Goal: Contribute content: Add original content to the website for others to see

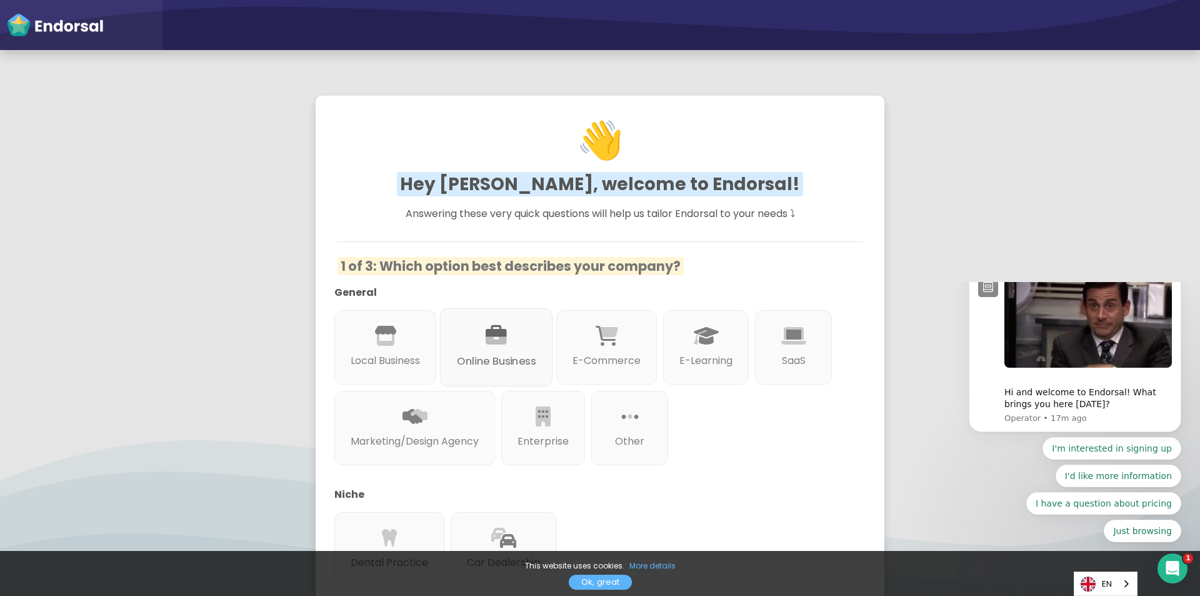
click at [513, 362] on p "Online Business" at bounding box center [496, 361] width 79 height 16
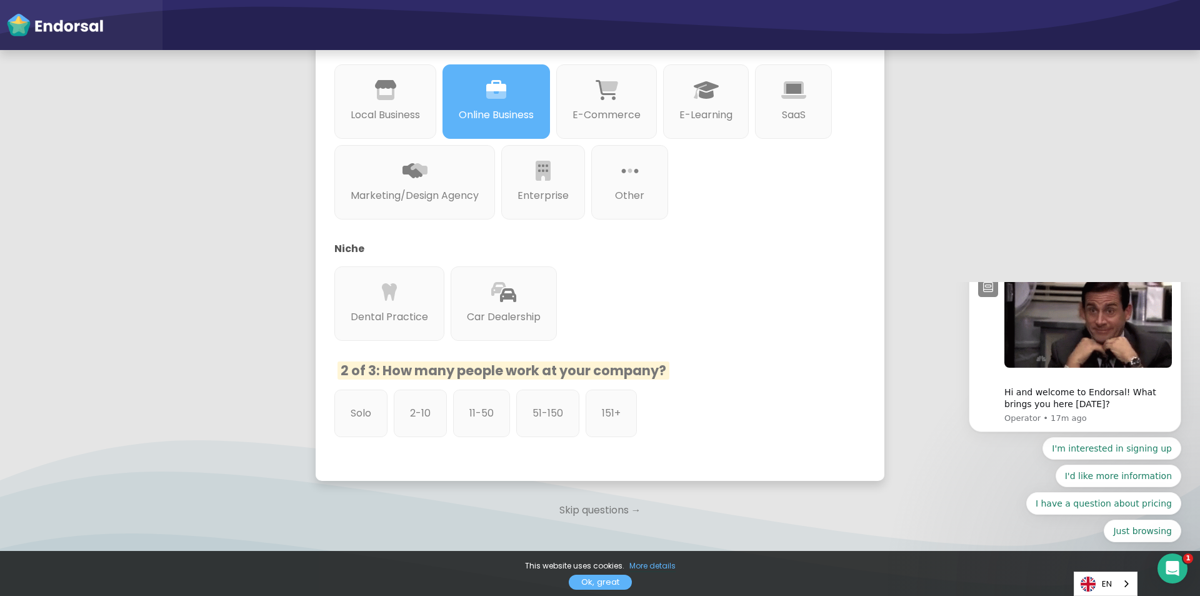
scroll to position [250, 0]
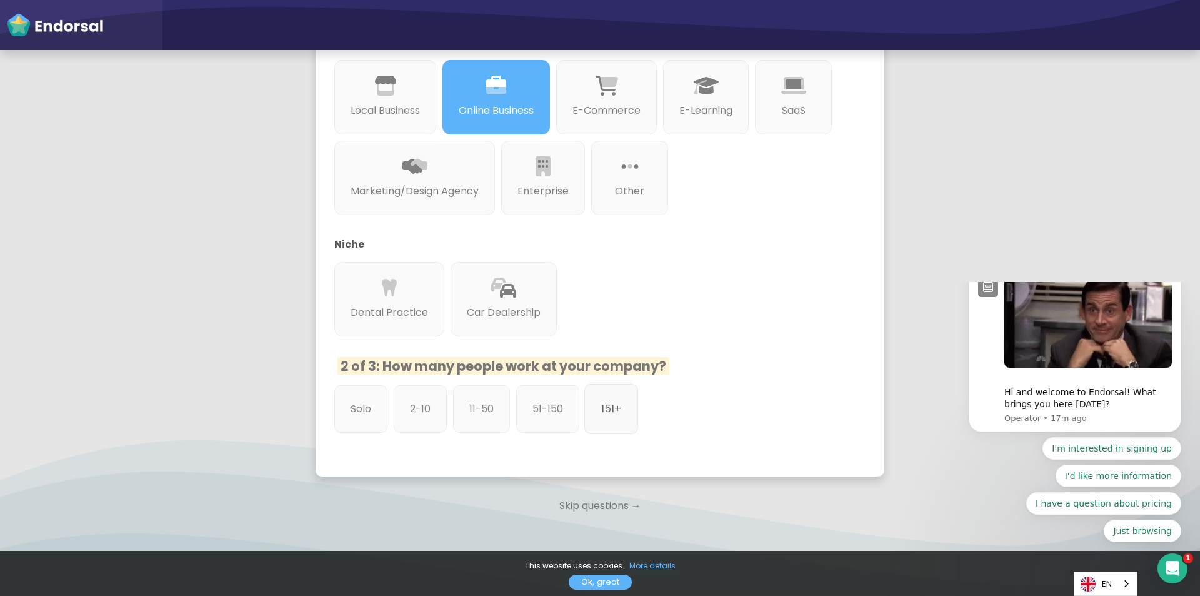
click at [596, 421] on div "151+" at bounding box center [611, 409] width 54 height 50
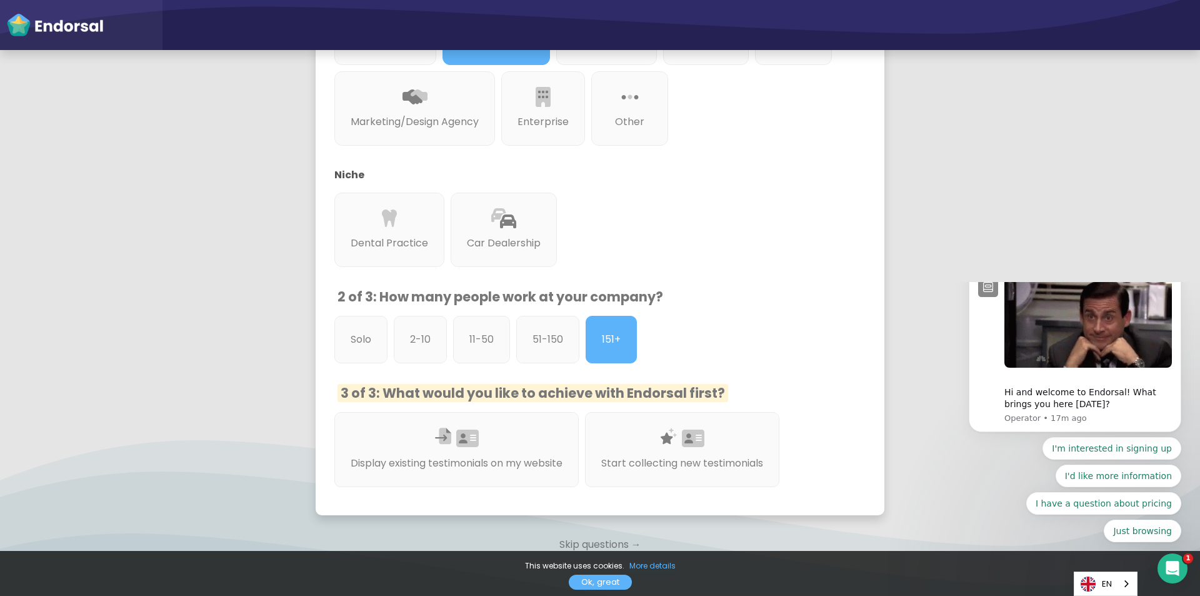
scroll to position [387, 0]
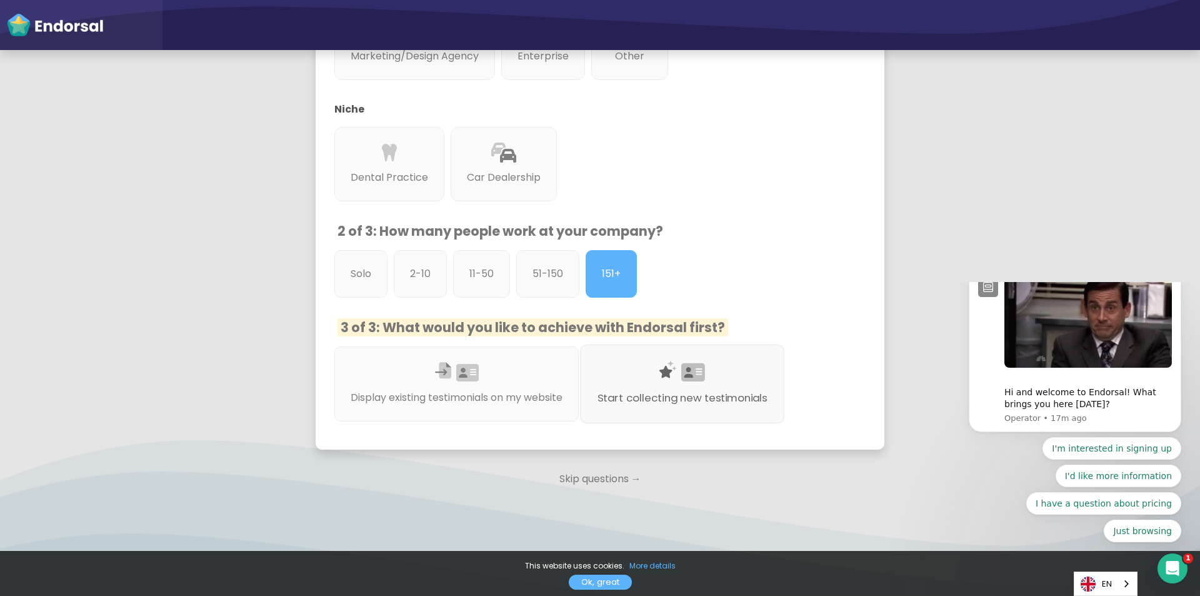
click at [714, 361] on div "Start collecting new testimonials" at bounding box center [682, 383] width 204 height 79
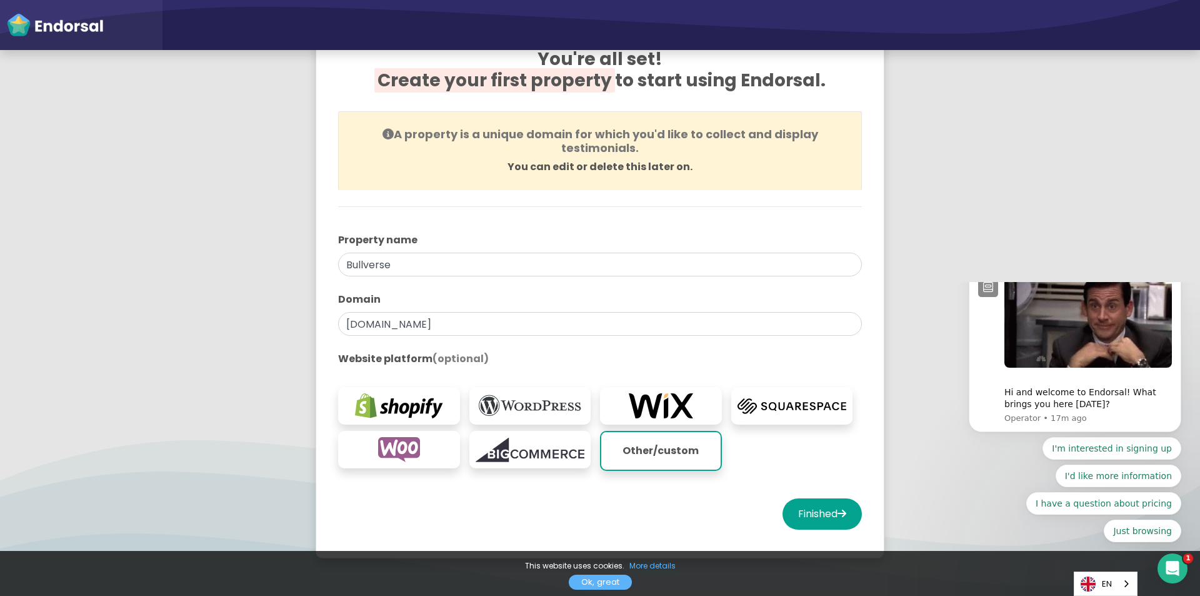
scroll to position [125, 0]
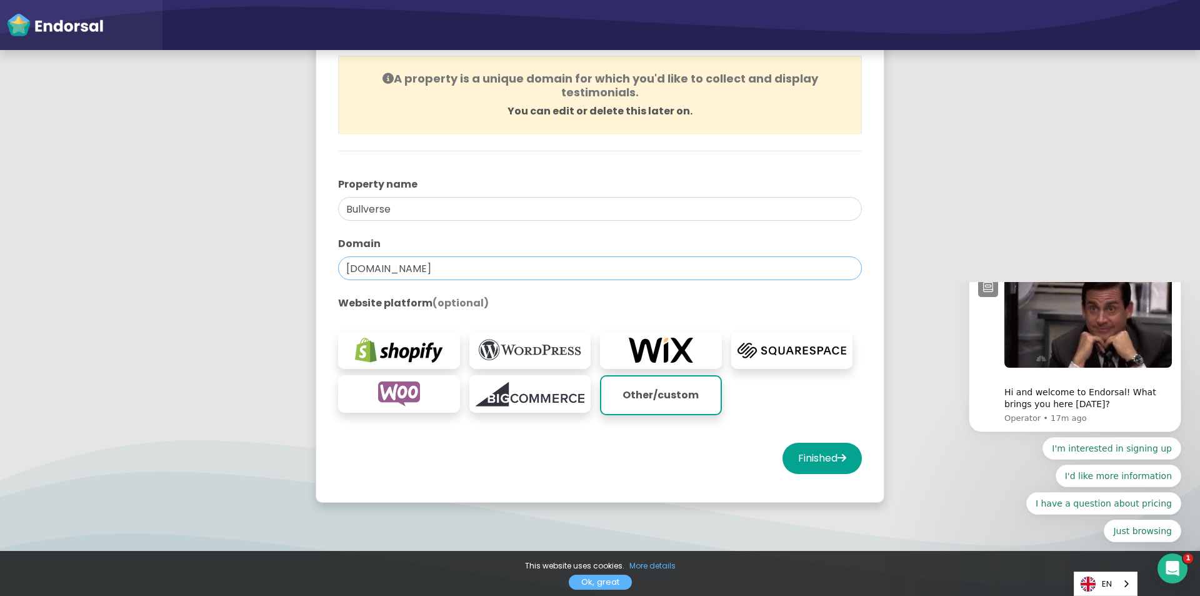
drag, startPoint x: 448, startPoint y: 265, endPoint x: 139, endPoint y: 270, distance: 308.8
click at [139, 270] on app-survey "You're all set! Create your first property to start using Endorsal. A property …" at bounding box center [600, 244] width 1200 height 578
paste input "https://bull-verse.org"
click at [376, 266] on input "https://bull-verse.org" at bounding box center [600, 268] width 524 height 24
drag, startPoint x: 381, startPoint y: 268, endPoint x: 343, endPoint y: 264, distance: 39.0
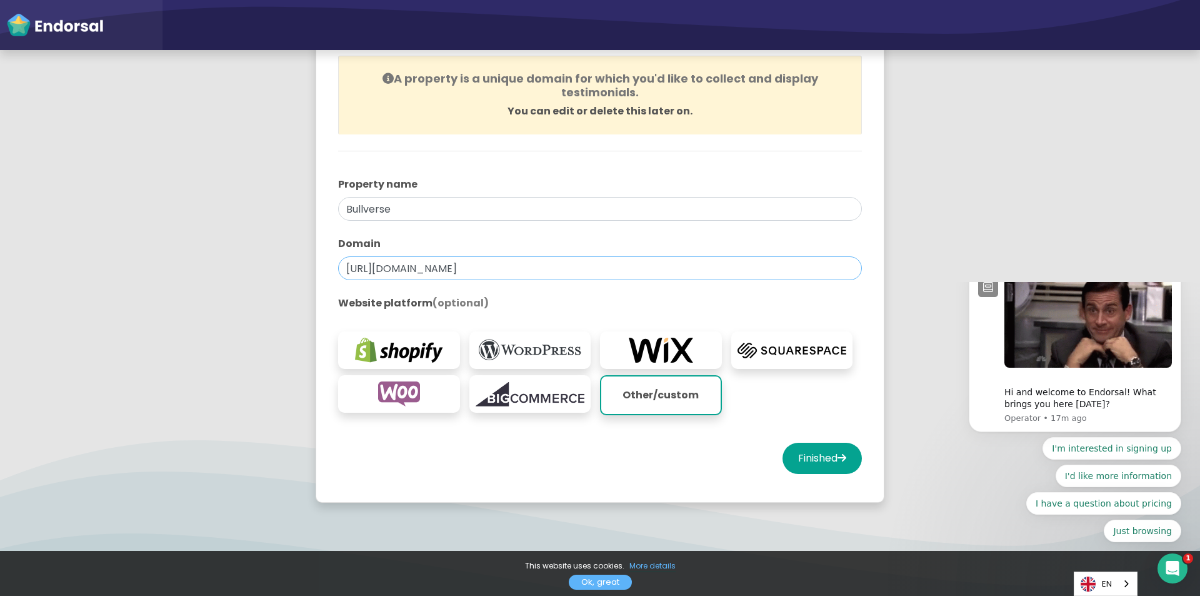
click at [343, 264] on input "https://bull-verse.org" at bounding box center [600, 268] width 524 height 24
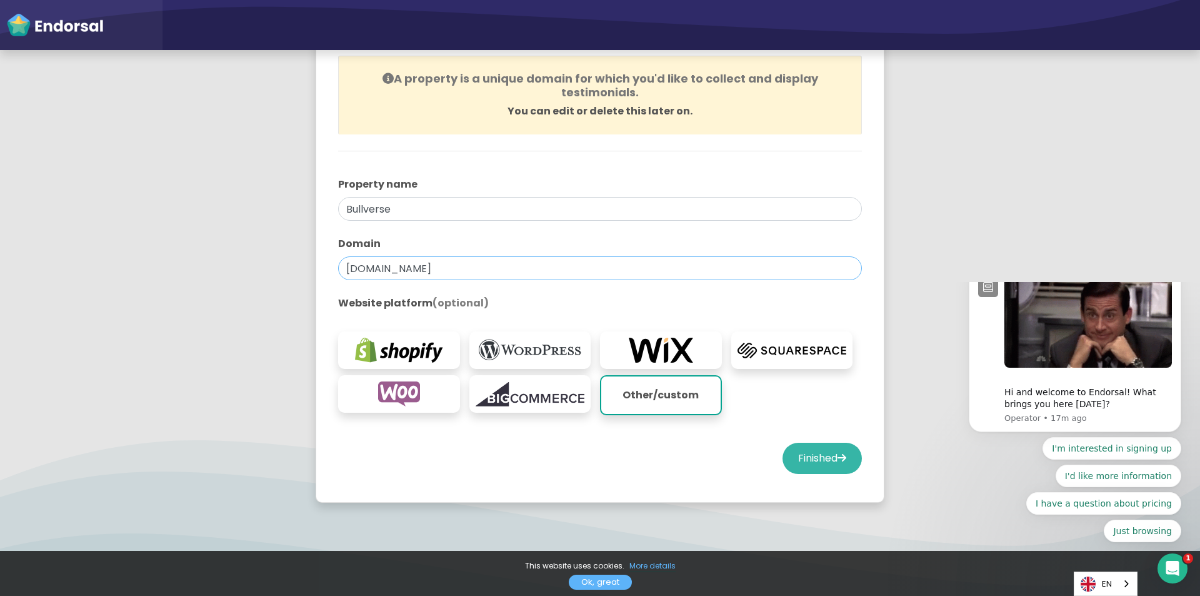
type input "bull-verse.org"
click at [806, 451] on button "Finished" at bounding box center [822, 458] width 79 height 31
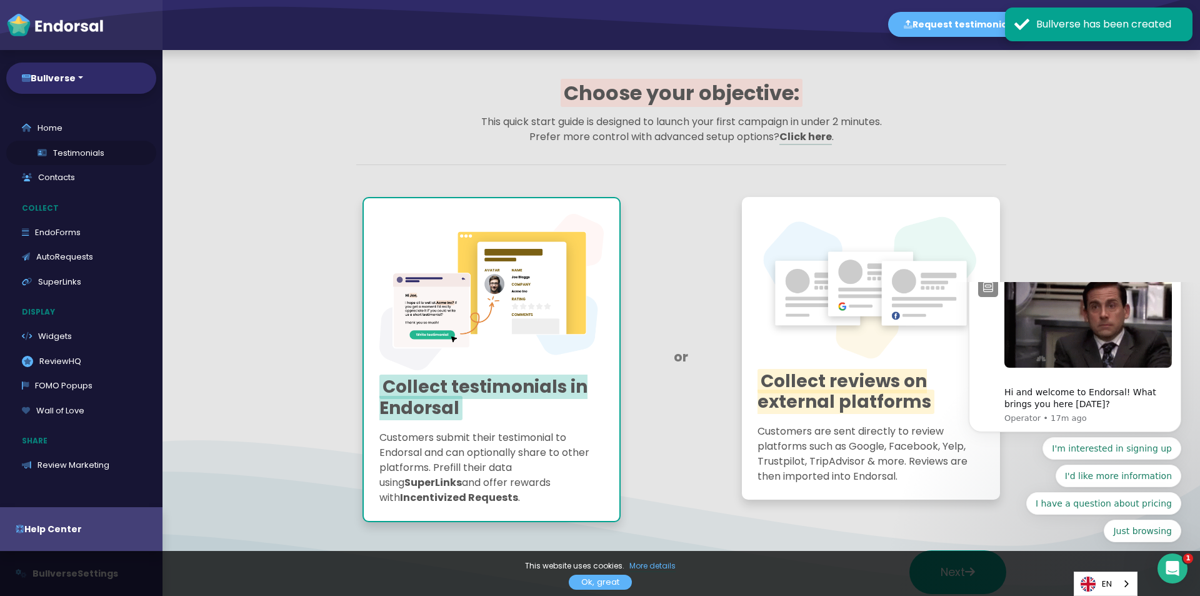
click at [53, 154] on link "Testimonials" at bounding box center [81, 153] width 150 height 25
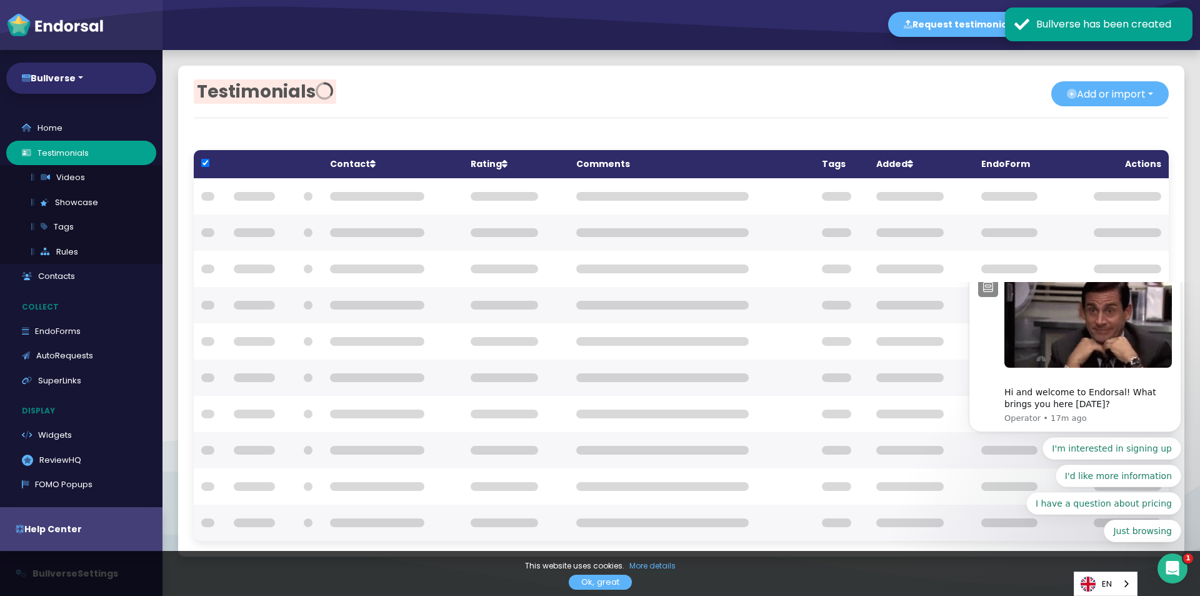
checkbox input "true"
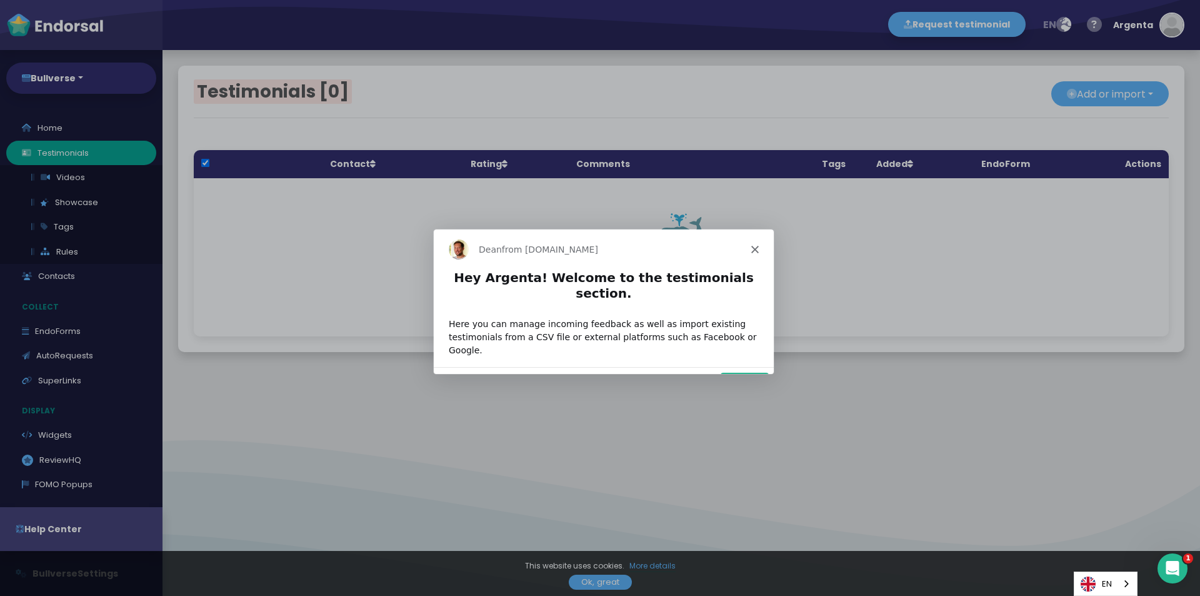
click at [753, 255] on div "Dean from Endorsal.io" at bounding box center [603, 248] width 340 height 40
click at [754, 253] on div "Dean from Endorsal.io" at bounding box center [603, 248] width 340 height 40
click at [758, 241] on div "Dean from Endorsal.io" at bounding box center [603, 248] width 340 height 40
click at [751, 253] on div "Dean from Endorsal.io" at bounding box center [603, 248] width 340 height 40
click at [741, 371] on button "Next" at bounding box center [744, 384] width 48 height 26
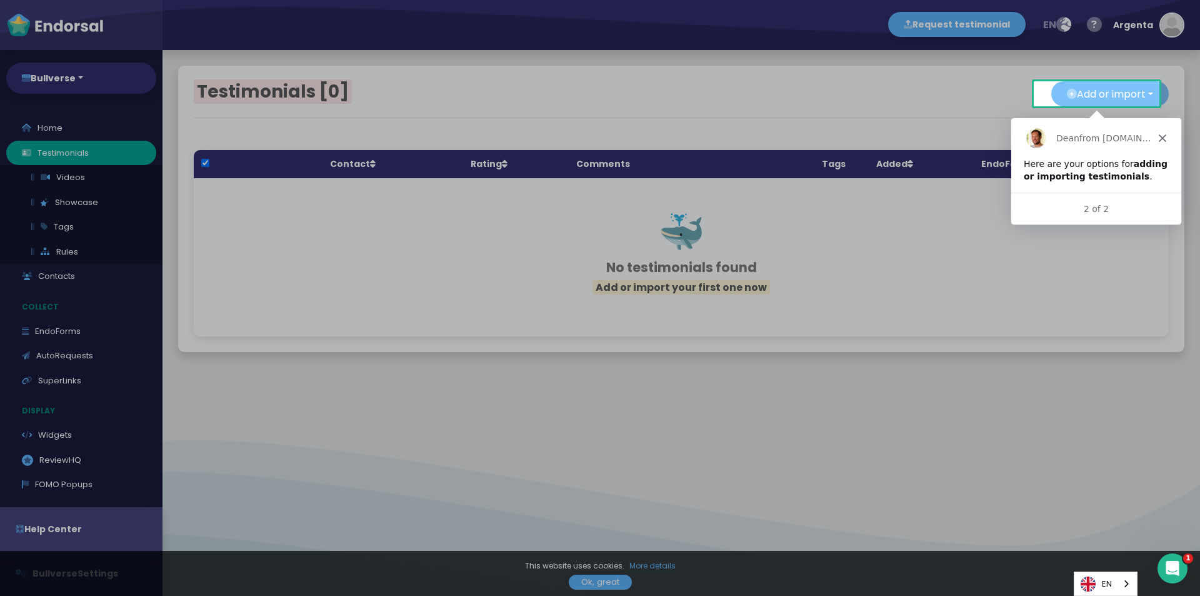
click at [1068, 92] on button "Add or import" at bounding box center [1110, 93] width 118 height 25
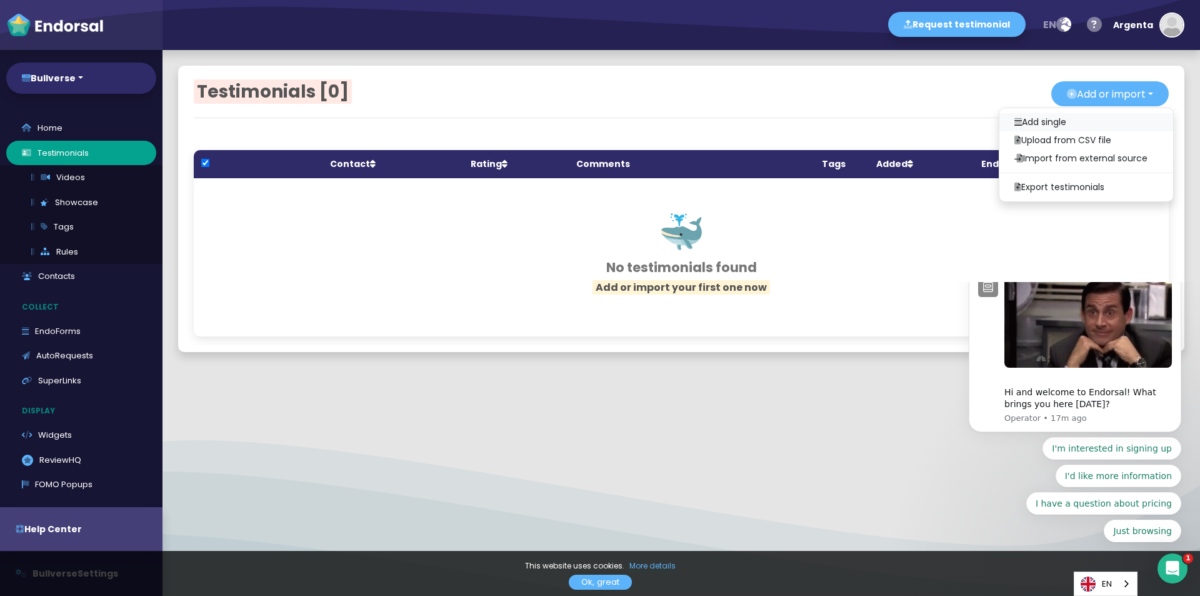
click at [1065, 118] on link "Add single" at bounding box center [1086, 122] width 174 height 18
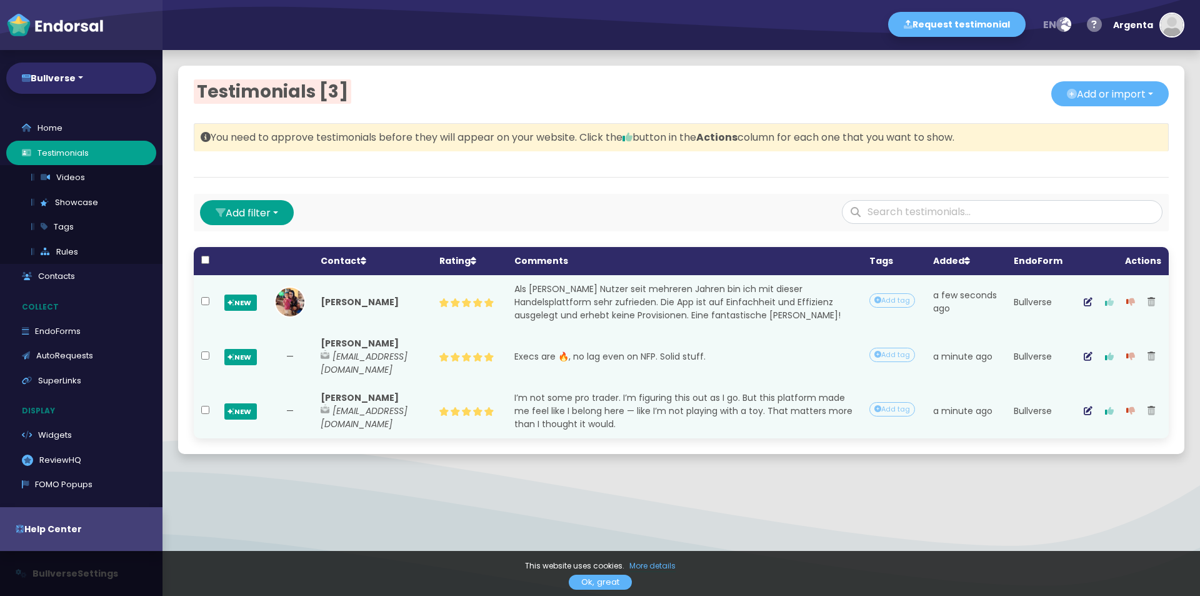
click at [1099, 316] on button "button" at bounding box center [1109, 301] width 21 height 31
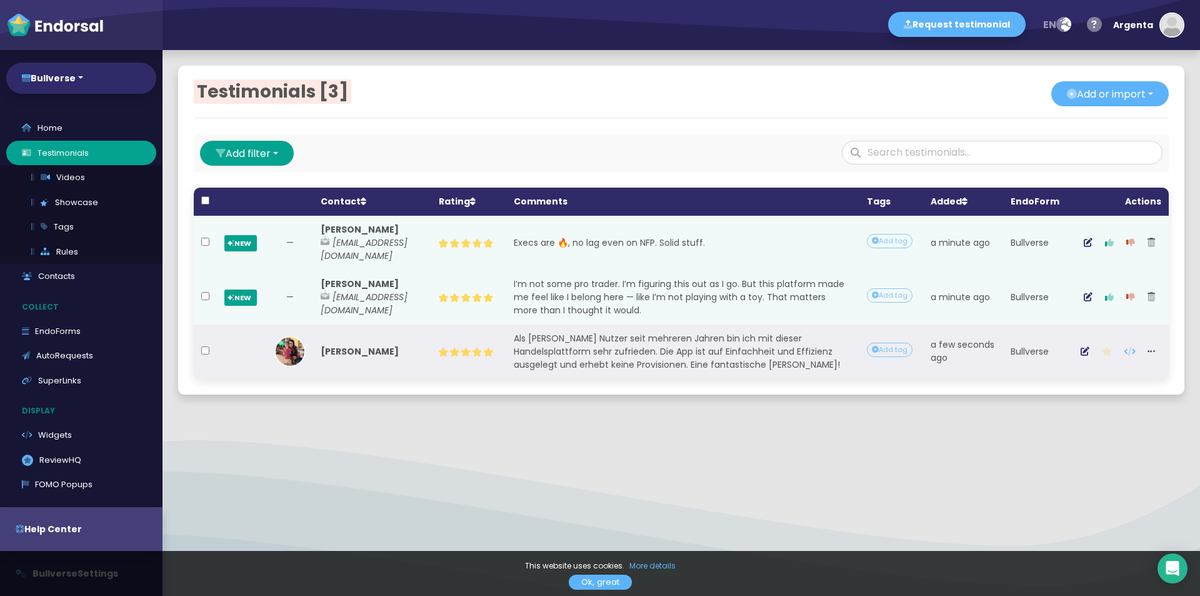
click at [1105, 363] on button "button" at bounding box center [1107, 351] width 23 height 31
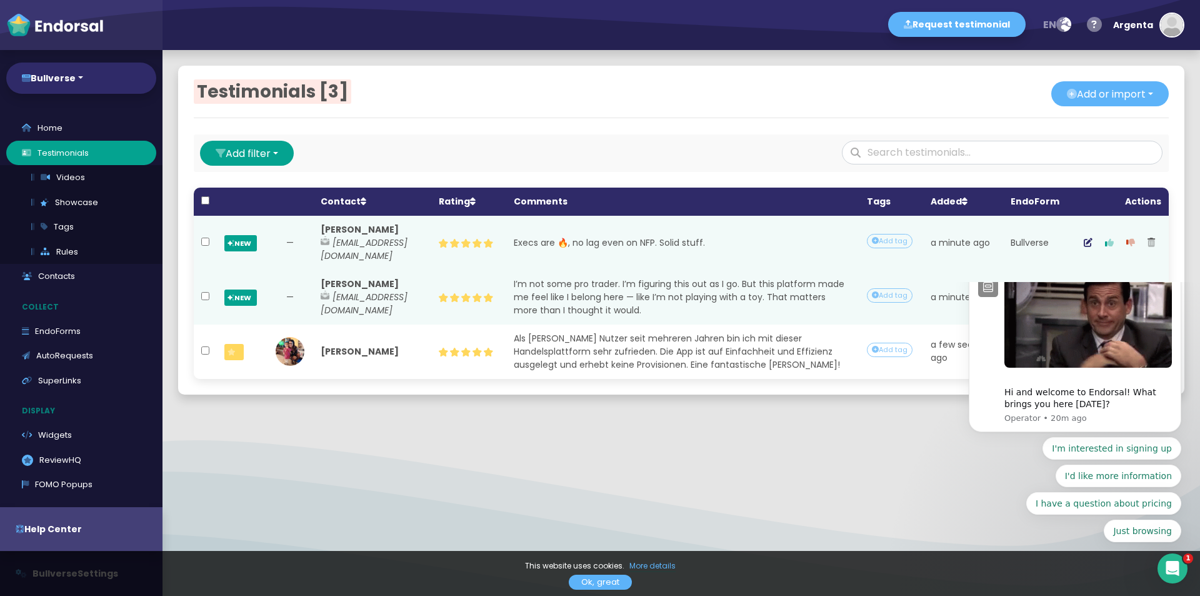
click at [1174, 278] on button "Dismiss notification" at bounding box center [1177, 269] width 16 height 16
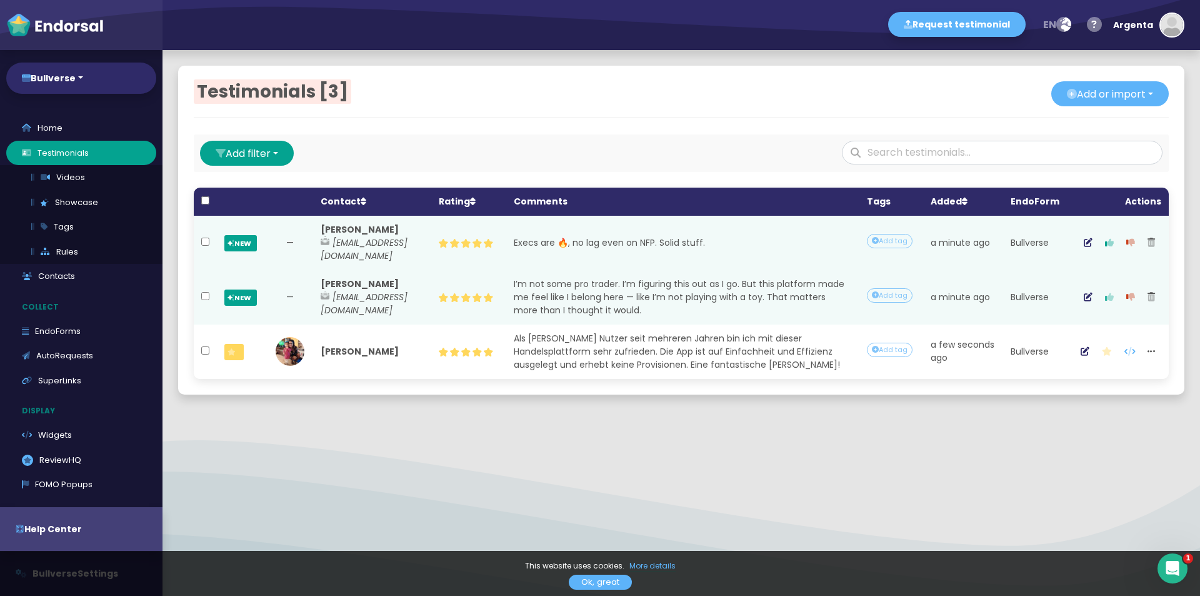
click at [1104, 283] on button "button" at bounding box center [1109, 296] width 21 height 31
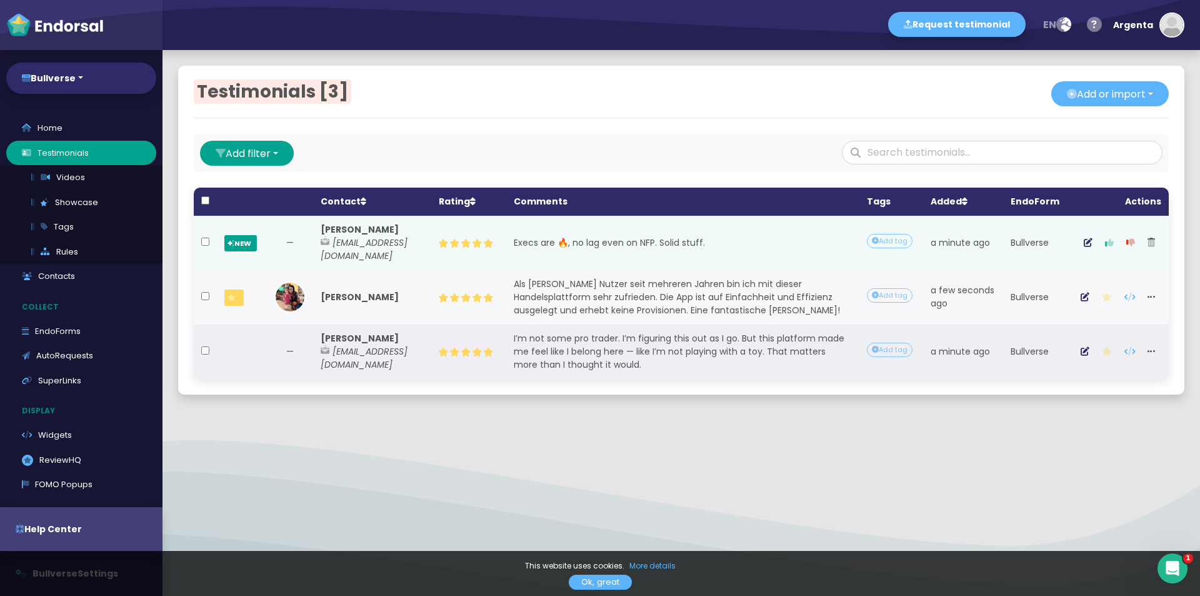
click at [1105, 242] on icon "button" at bounding box center [1109, 242] width 9 height 9
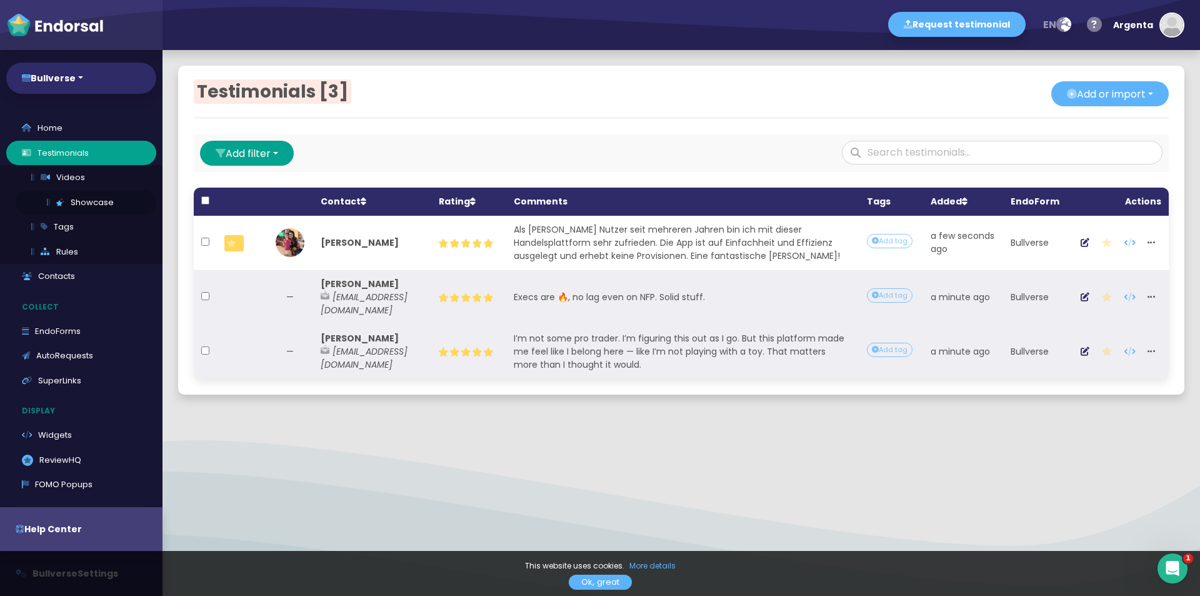
click at [57, 198] on icon at bounding box center [60, 202] width 8 height 8
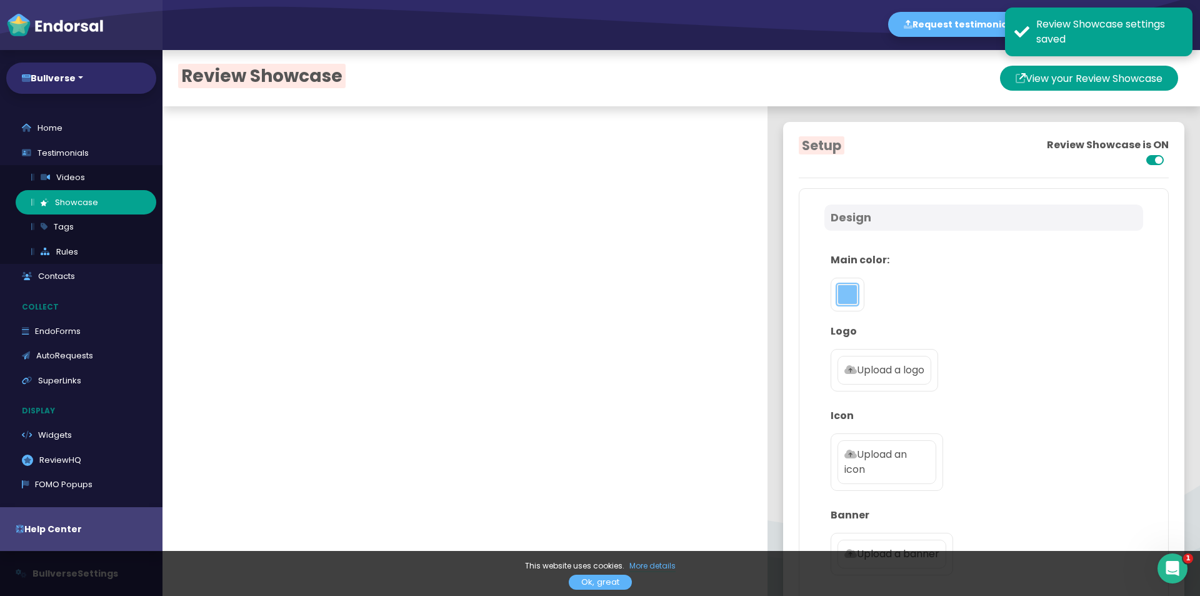
click at [838, 294] on button "toggle color picker dialog" at bounding box center [848, 294] width 20 height 20
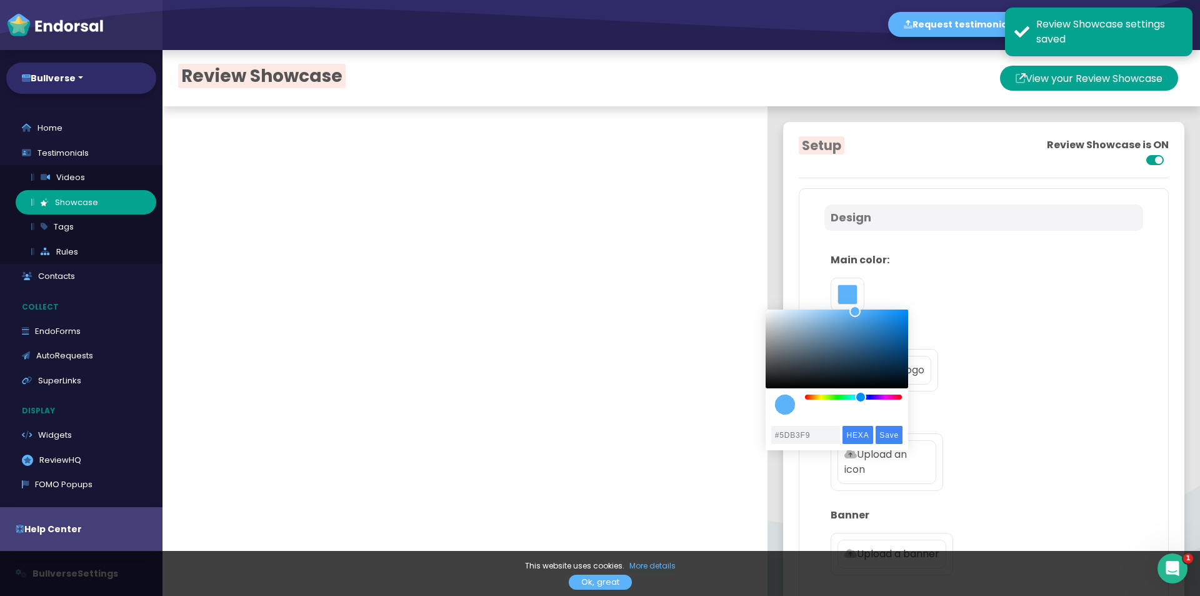
click at [839, 401] on div "color picker dialog" at bounding box center [837, 361] width 143 height 105
click at [836, 399] on div "color picker dialog" at bounding box center [837, 361] width 143 height 105
click at [829, 391] on div "color picker dialog" at bounding box center [837, 361] width 143 height 105
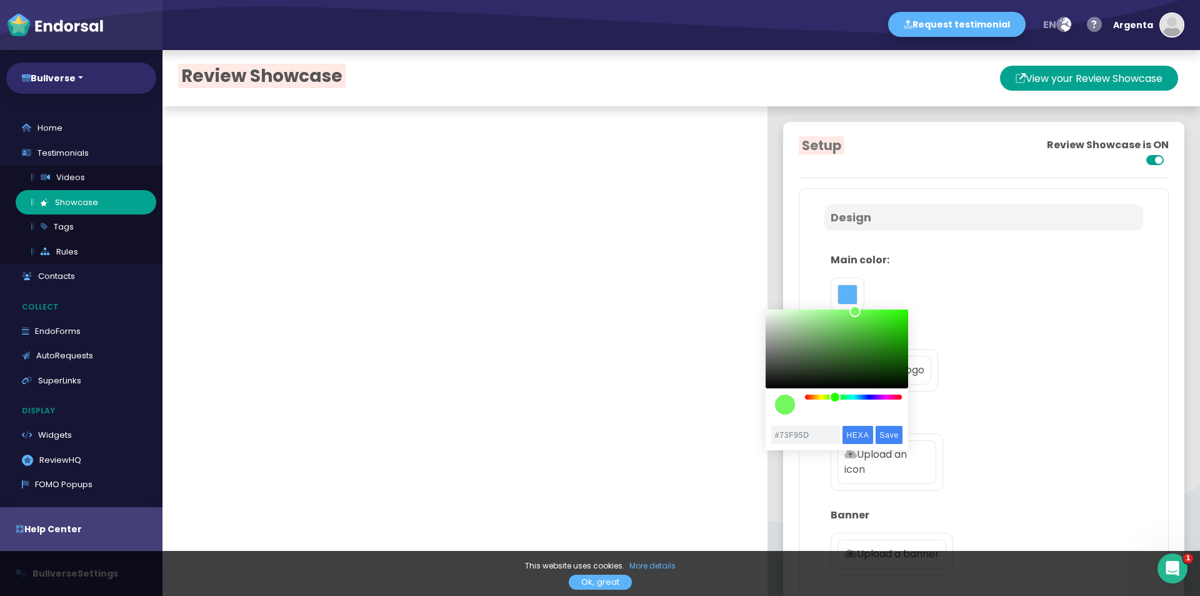
click at [835, 396] on div "color picker dialog" at bounding box center [854, 396] width 98 height 5
drag, startPoint x: 854, startPoint y: 314, endPoint x: 838, endPoint y: 345, distance: 34.7
click at [838, 345] on div "color picker dialog" at bounding box center [837, 344] width 11 height 11
click at [891, 429] on input "Save" at bounding box center [889, 435] width 27 height 18
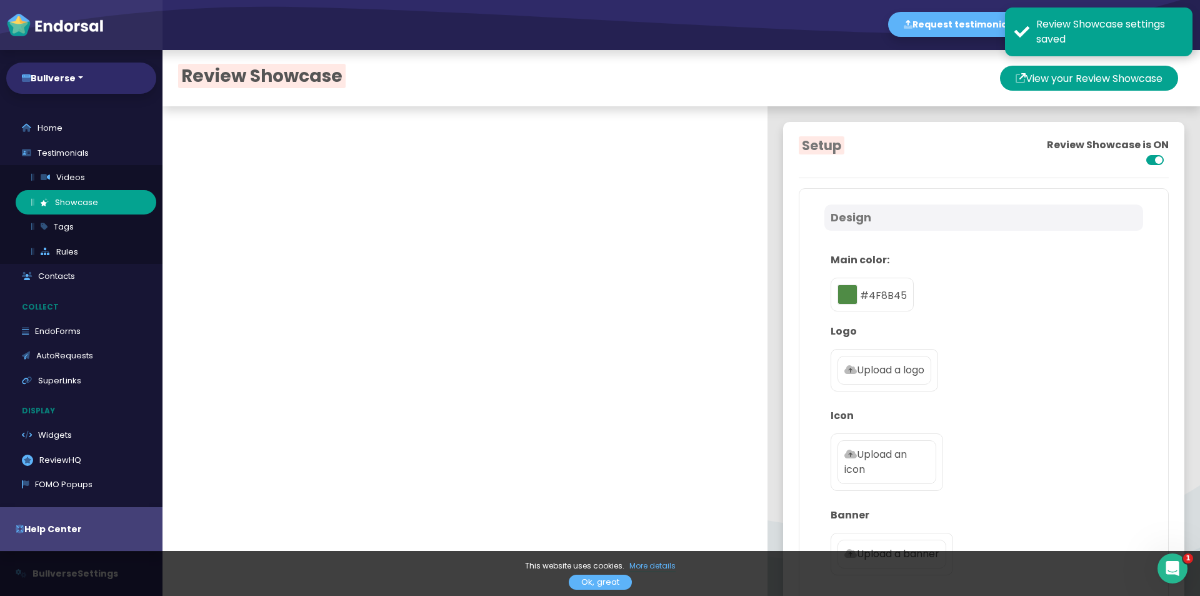
click at [859, 368] on p "Upload a logo" at bounding box center [884, 370] width 80 height 15
click at [0, 0] on input "Upload a logo" at bounding box center [0, 0] width 0 height 0
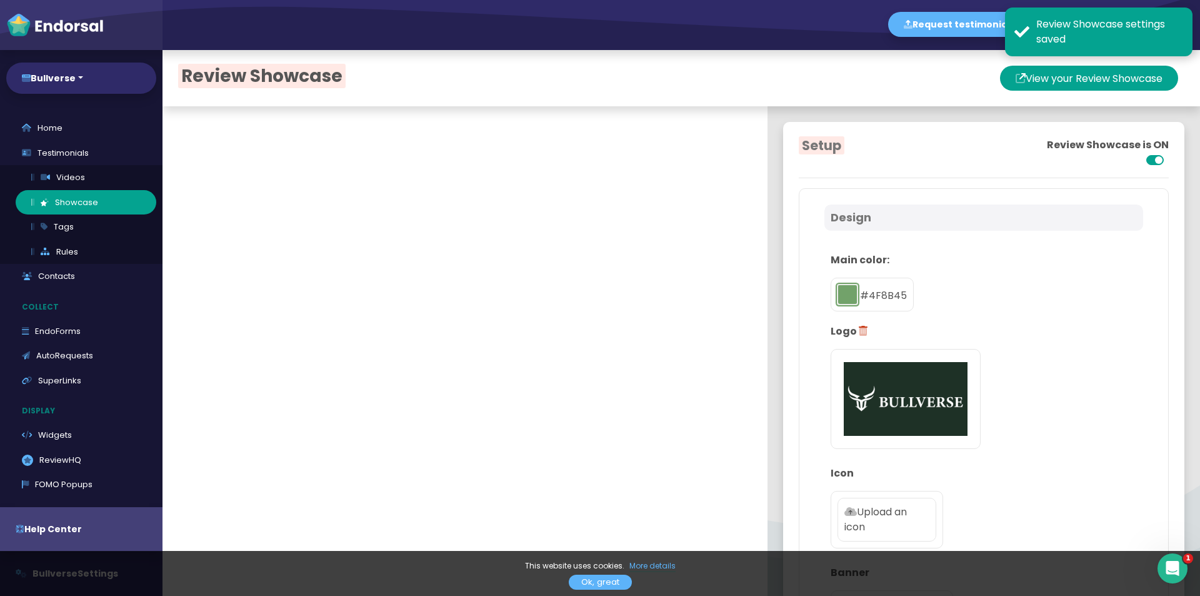
click at [838, 284] on button "toggle color picker dialog" at bounding box center [848, 294] width 20 height 20
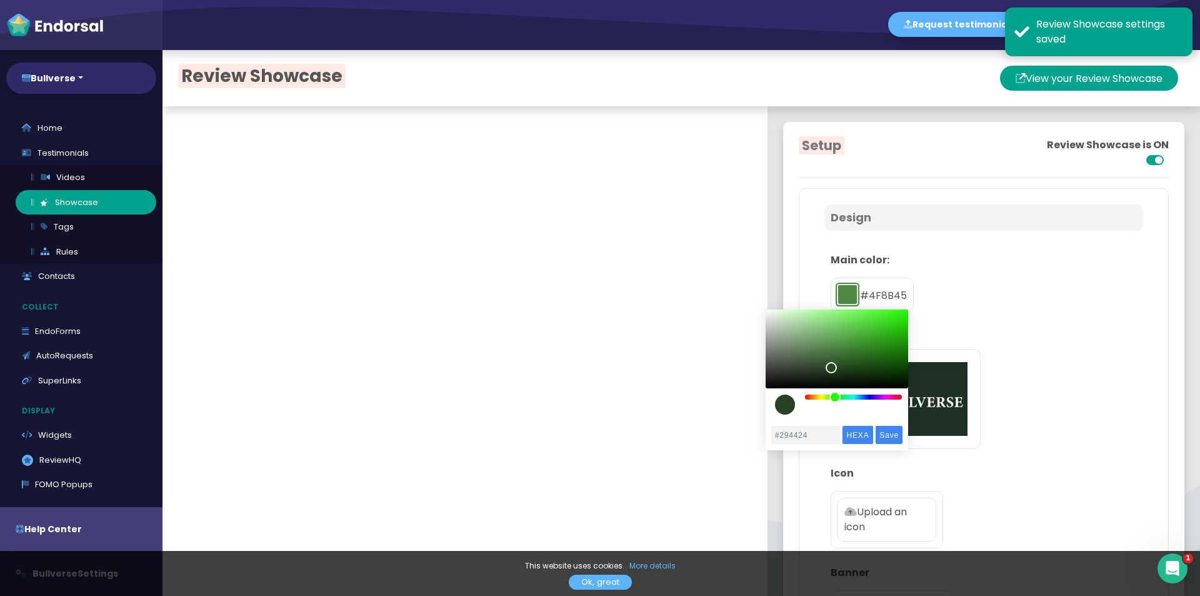
type input "#2A4625"
drag, startPoint x: 836, startPoint y: 350, endPoint x: 832, endPoint y: 366, distance: 16.8
click at [832, 366] on div "color picker dialog" at bounding box center [831, 366] width 11 height 11
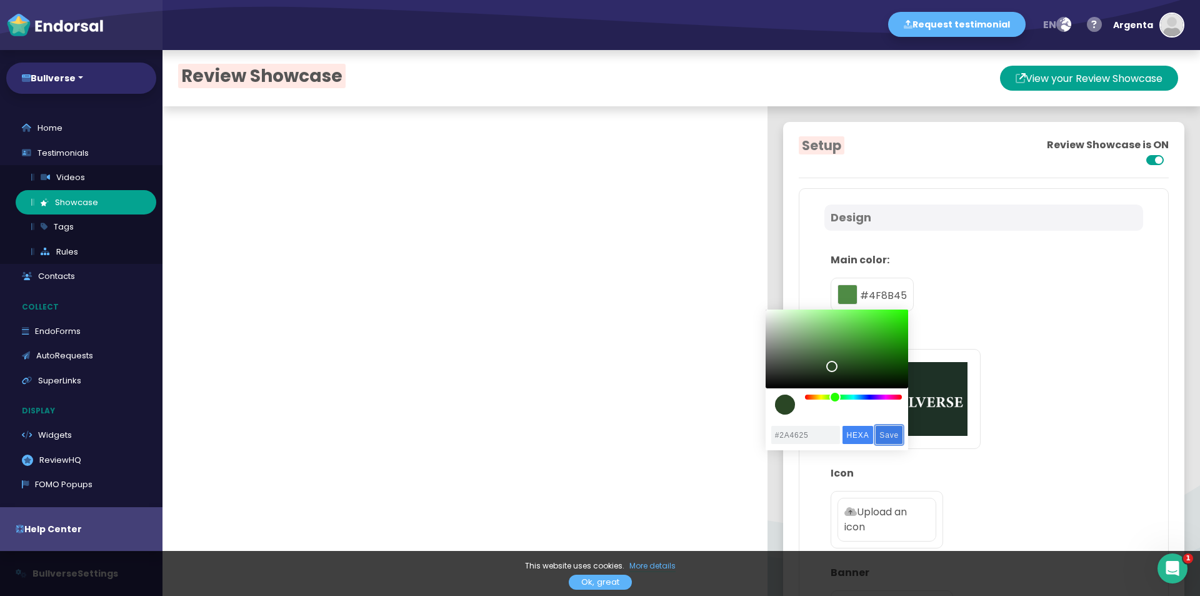
click at [888, 433] on input "Save" at bounding box center [889, 435] width 27 height 18
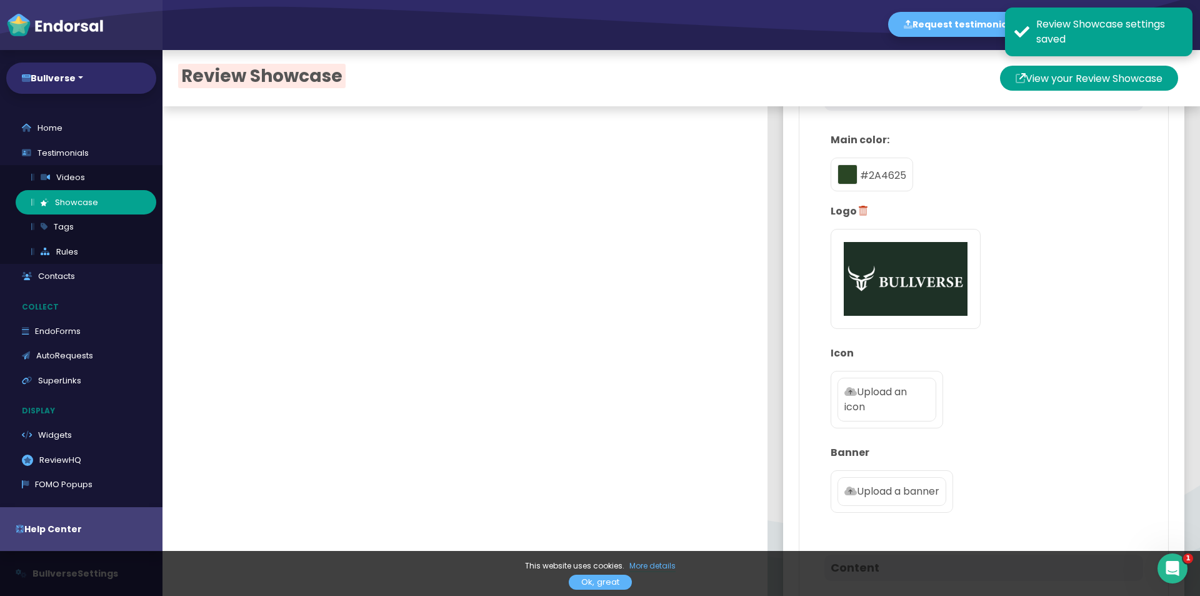
scroll to position [125, 0]
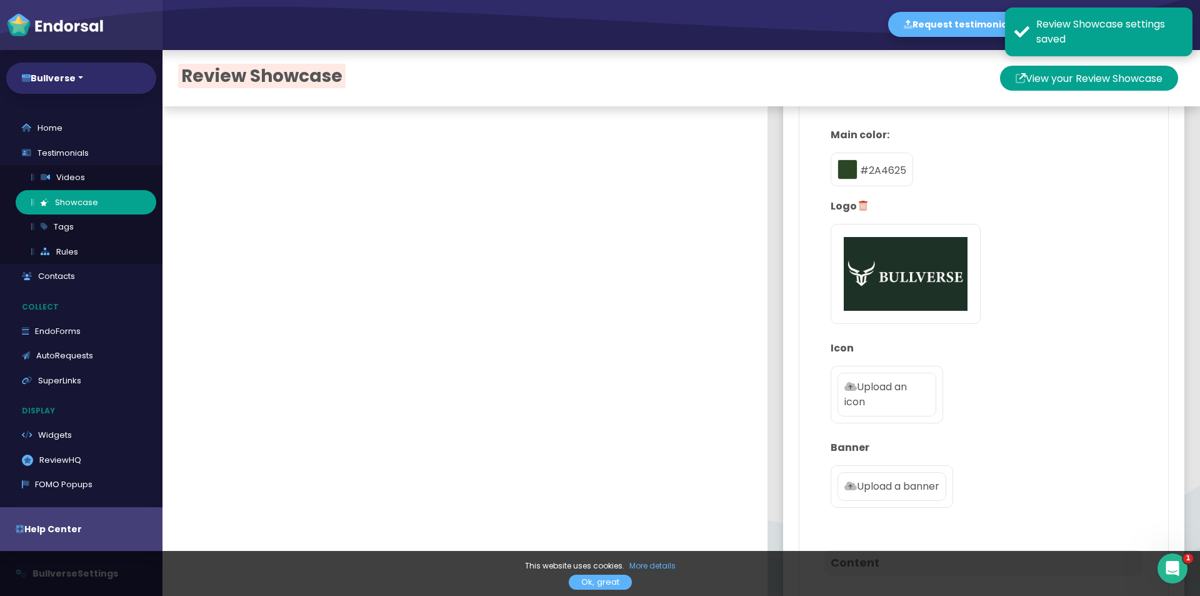
click at [893, 402] on p "Upload an icon" at bounding box center [886, 394] width 85 height 30
click at [0, 0] on input "Upload an icon" at bounding box center [0, 0] width 0 height 0
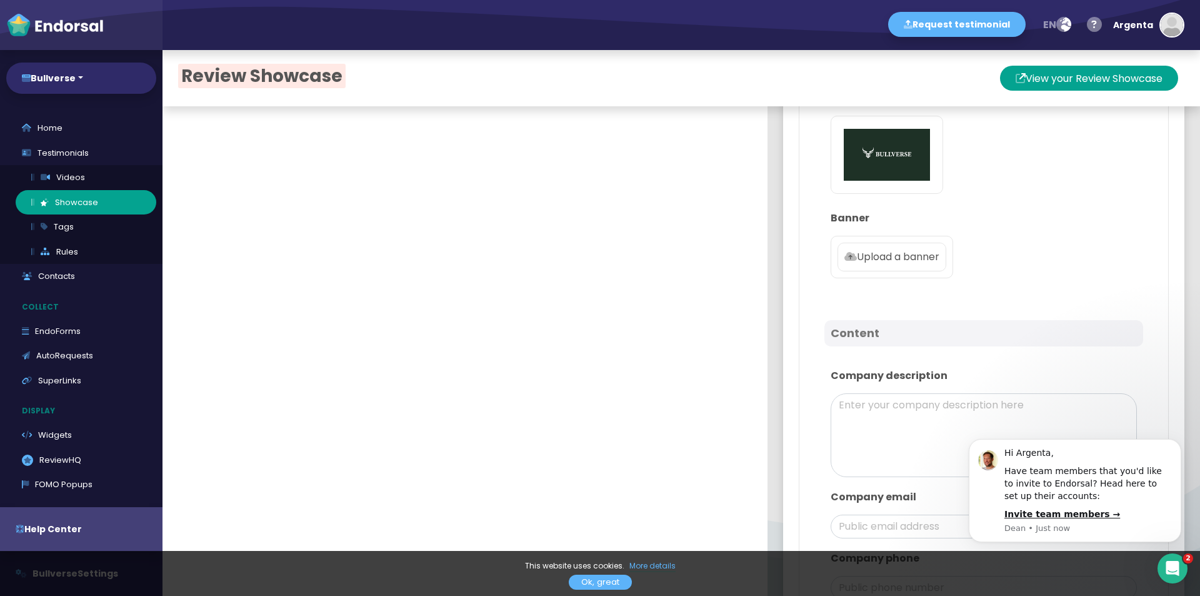
scroll to position [0, 0]
click at [879, 245] on label "Upload a banner" at bounding box center [892, 257] width 109 height 29
click at [0, 0] on input "Upload a banner" at bounding box center [0, 0] width 0 height 0
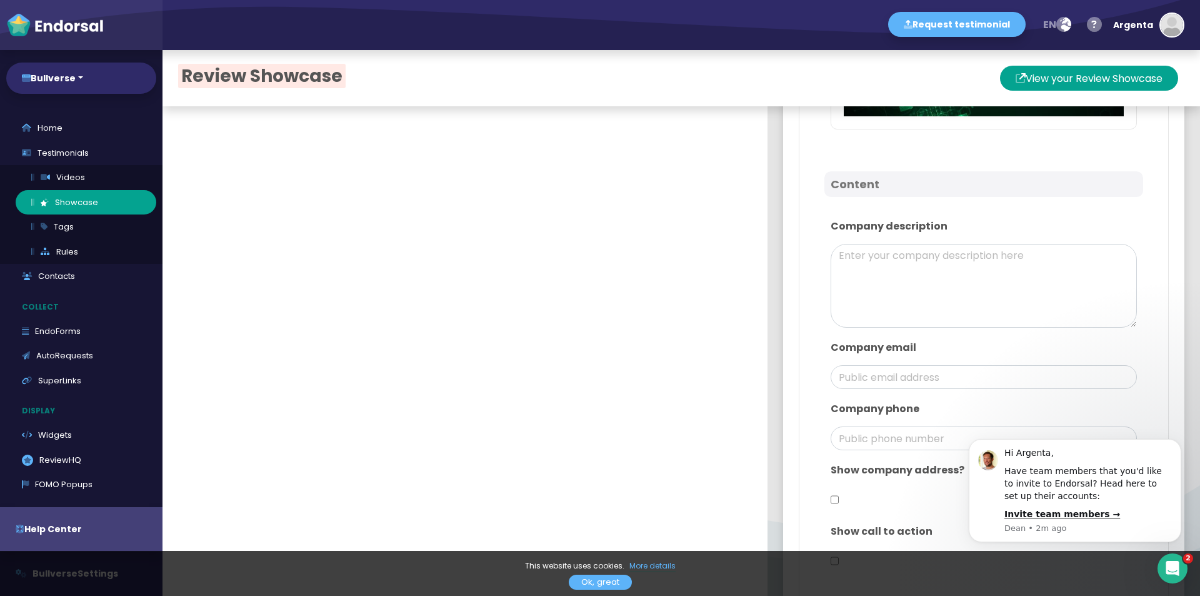
scroll to position [688, 0]
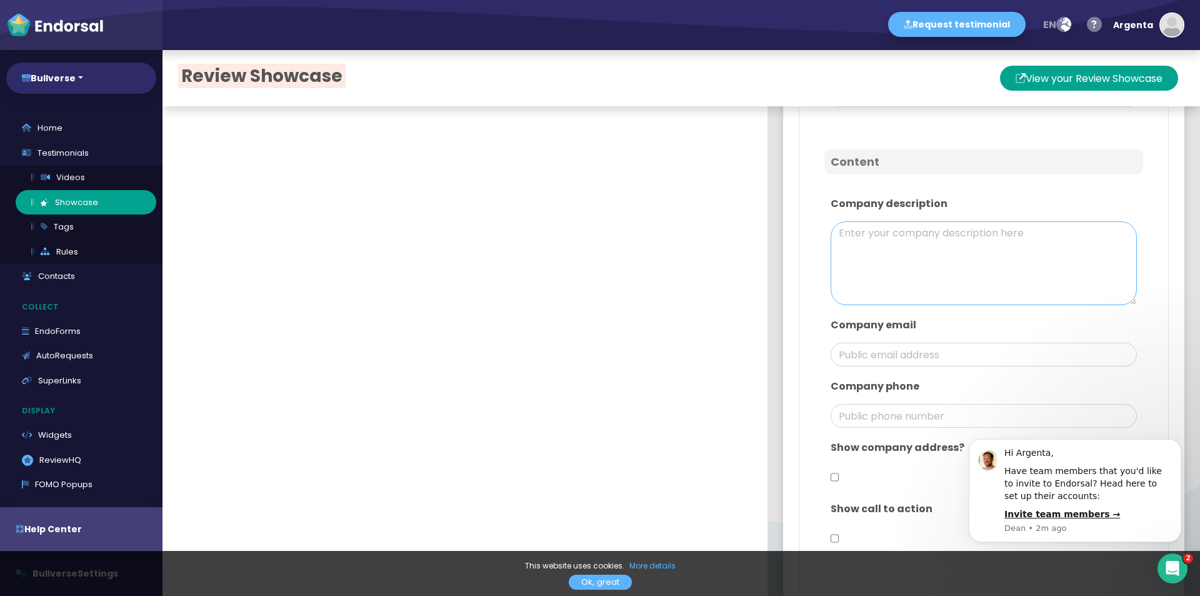
click at [859, 246] on textarea at bounding box center [984, 263] width 306 height 84
click at [888, 221] on textarea at bounding box center [984, 263] width 306 height 84
click at [889, 231] on textarea at bounding box center [984, 263] width 306 height 84
paste textarea "Bullverse — Smart. Secure. Relentless. Bullverse is your go-to crypto hub—built…"
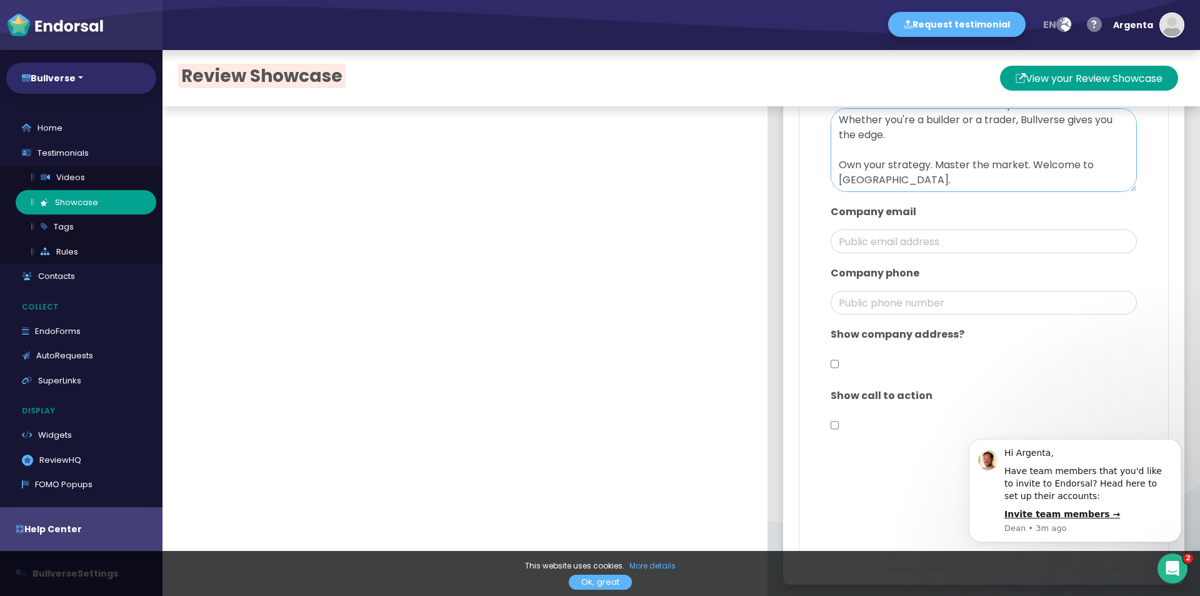
type textarea "Bullverse — Smart. Secure. Relentless. Bullverse is your go-to crypto hub—built…"
click at [878, 241] on input "email" at bounding box center [984, 241] width 306 height 24
type input "[EMAIL_ADDRESS][DOMAIN_NAME]"
click at [831, 361] on input "checkbox" at bounding box center [835, 364] width 8 height 24
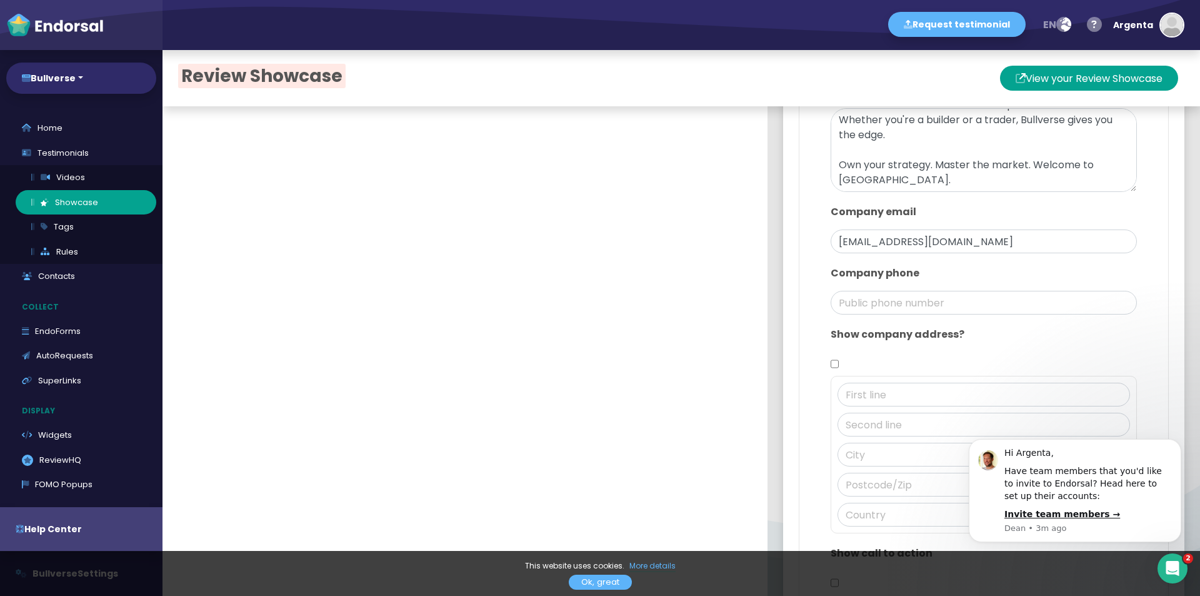
checkbox input "true"
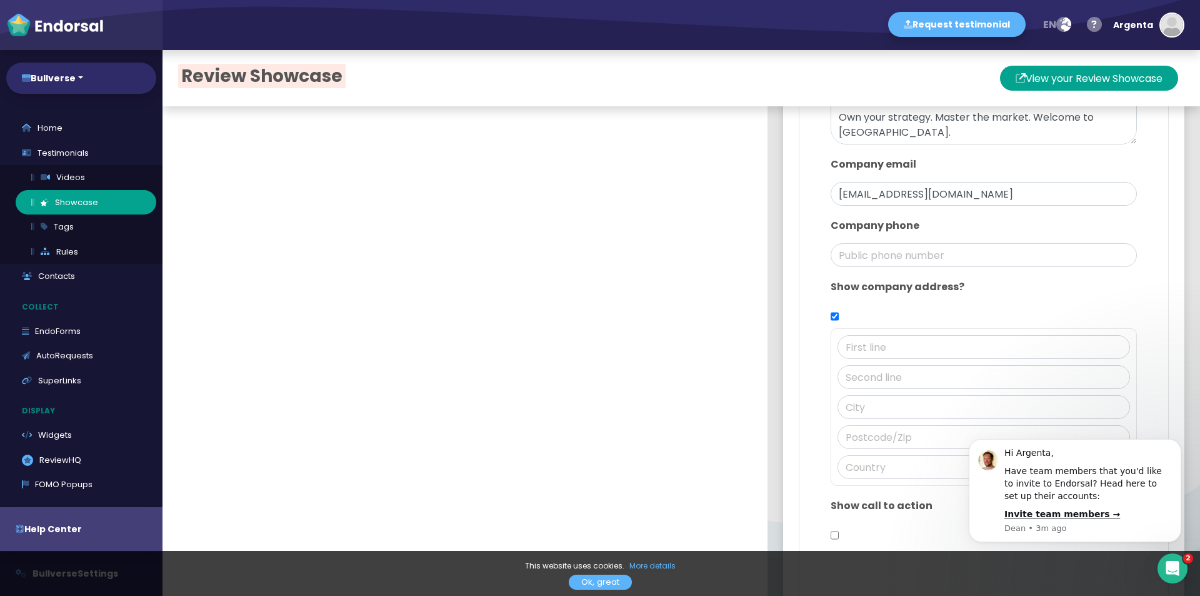
scroll to position [926, 0]
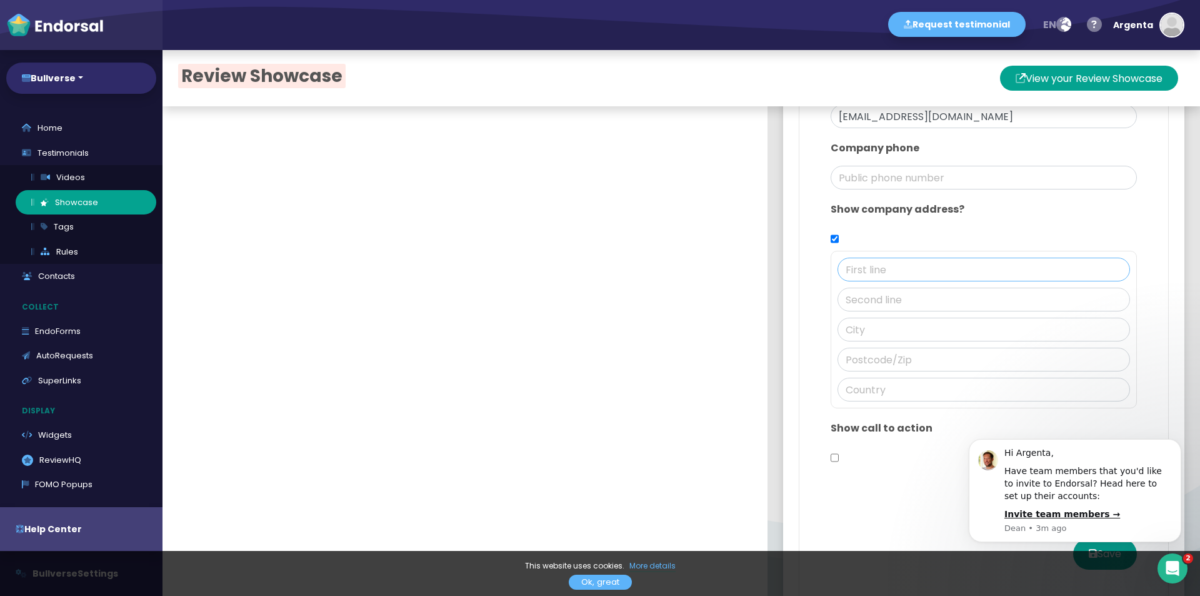
click at [854, 269] on input "text" at bounding box center [984, 270] width 293 height 24
paste input "[STREET_ADDRESS]"
type input "[STREET_ADDRESS]"
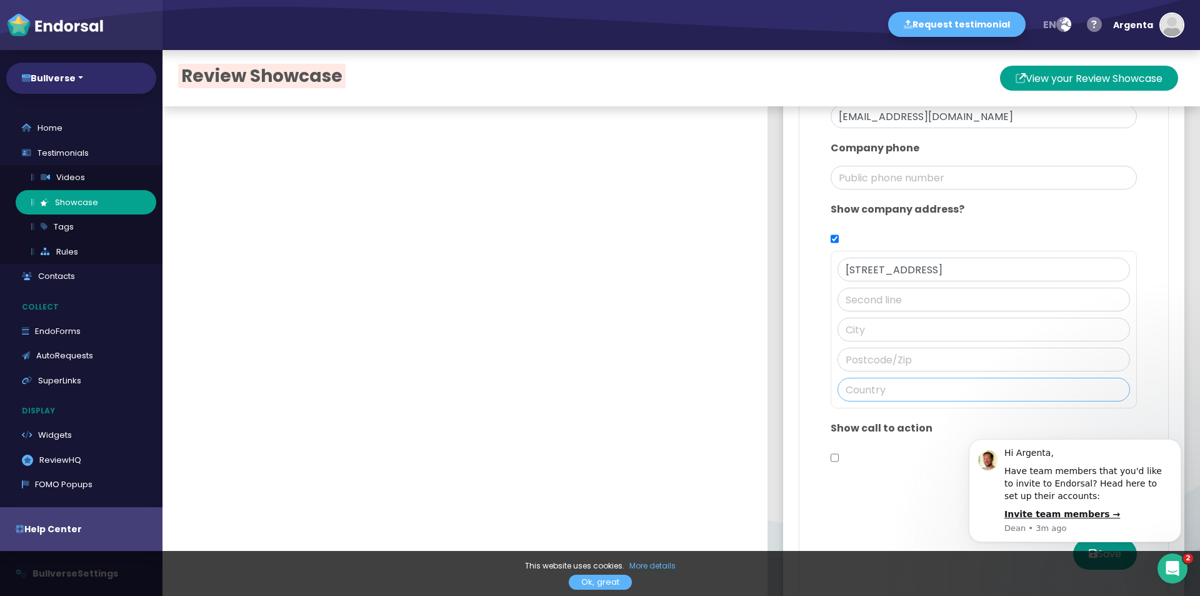
click at [874, 391] on input "text" at bounding box center [984, 390] width 293 height 24
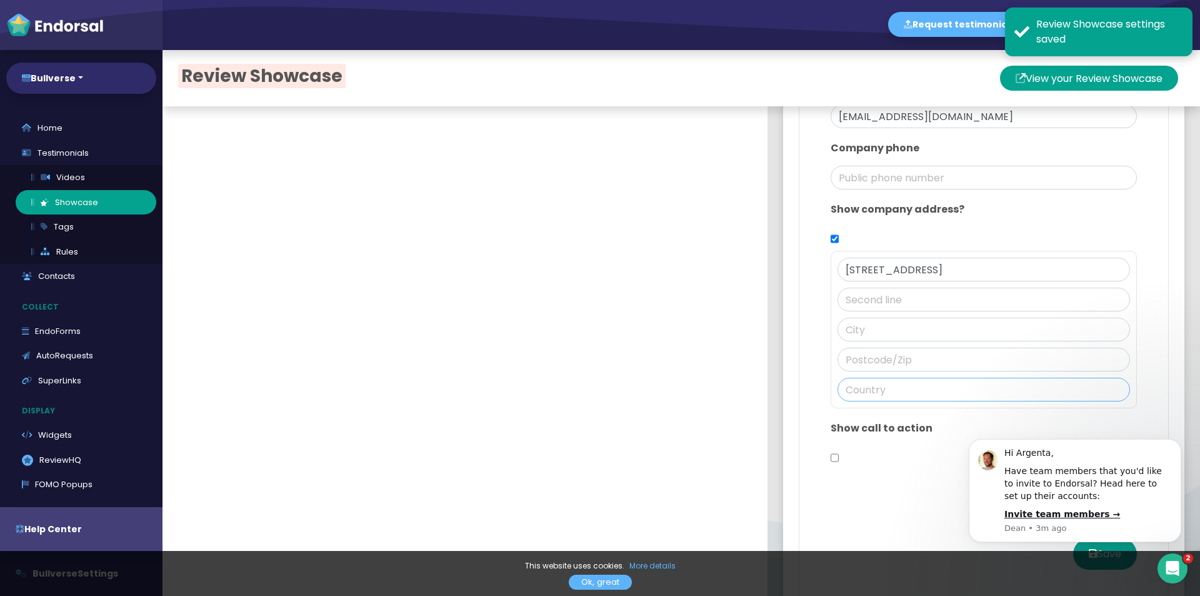
type input "[GEOGRAPHIC_DATA]"
type input "SE1 9SG"
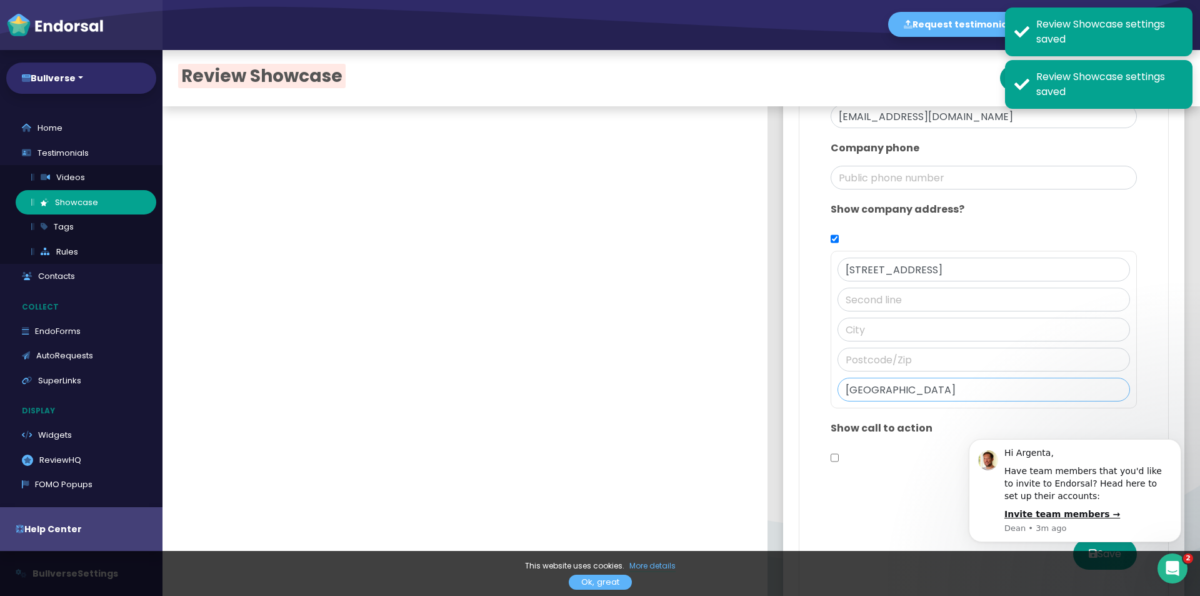
type input "[GEOGRAPHIC_DATA]"
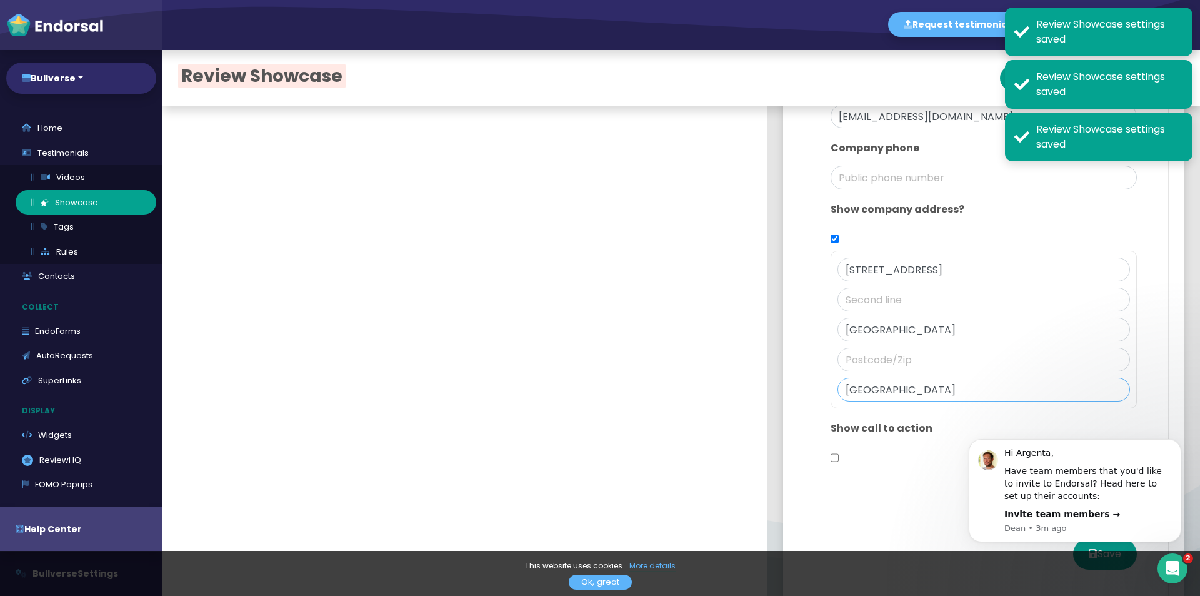
type input "SE1 9SG"
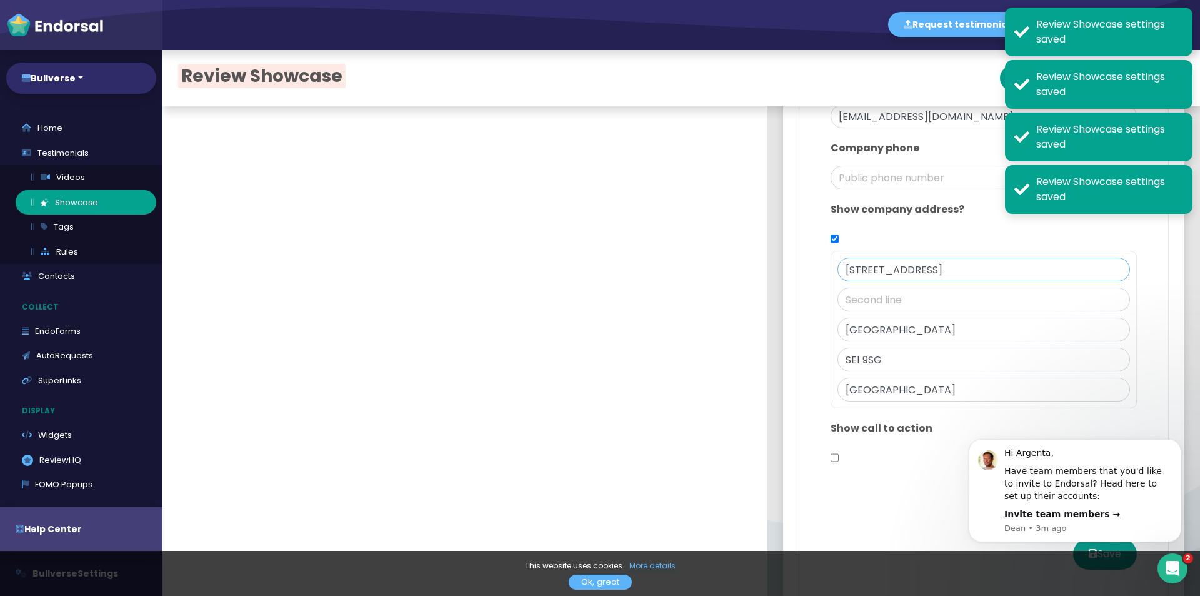
scroll to position [0, 50]
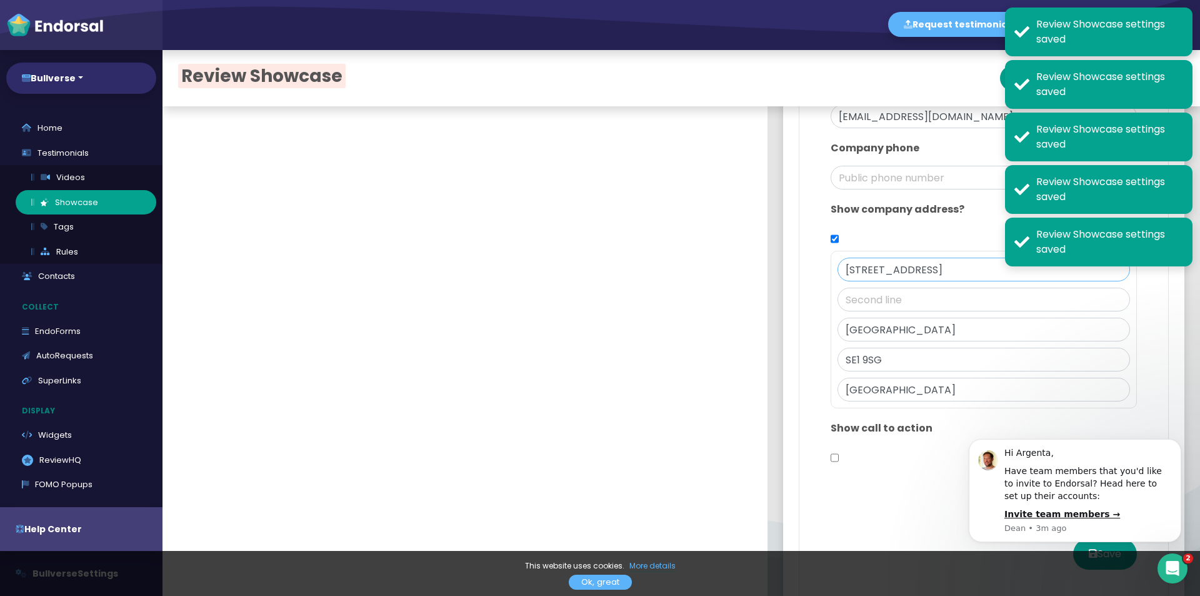
drag, startPoint x: 988, startPoint y: 269, endPoint x: 1105, endPoint y: 270, distance: 116.9
click at [1105, 270] on input "[STREET_ADDRESS]" at bounding box center [984, 270] width 293 height 24
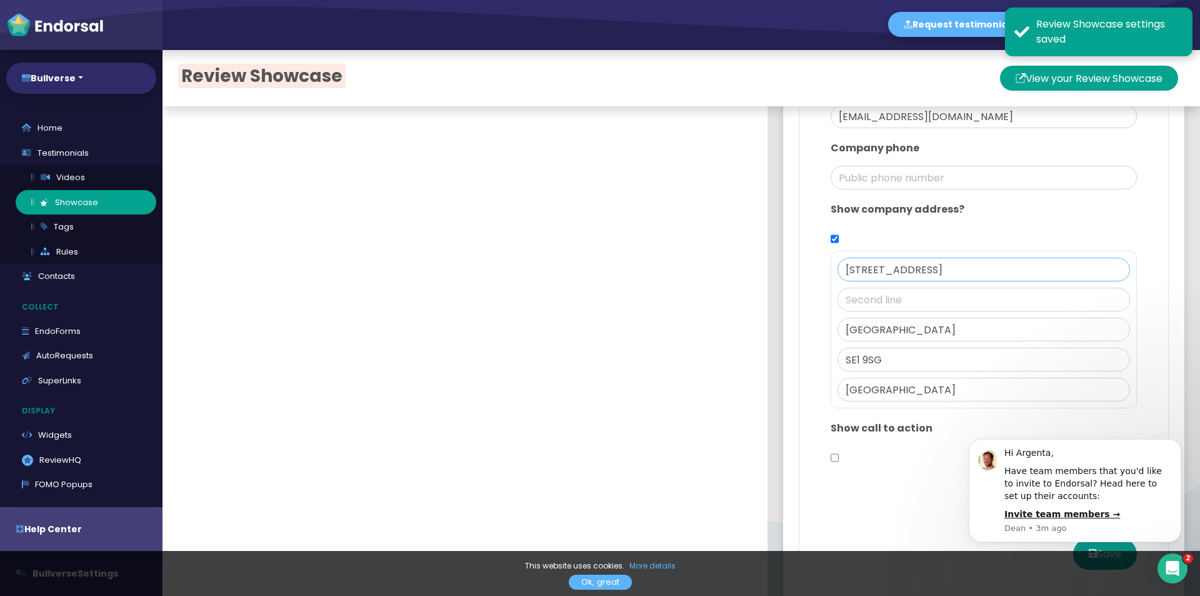
drag, startPoint x: 849, startPoint y: 268, endPoint x: 829, endPoint y: 266, distance: 19.5
click at [838, 266] on input "[STREET_ADDRESS]" at bounding box center [984, 270] width 293 height 24
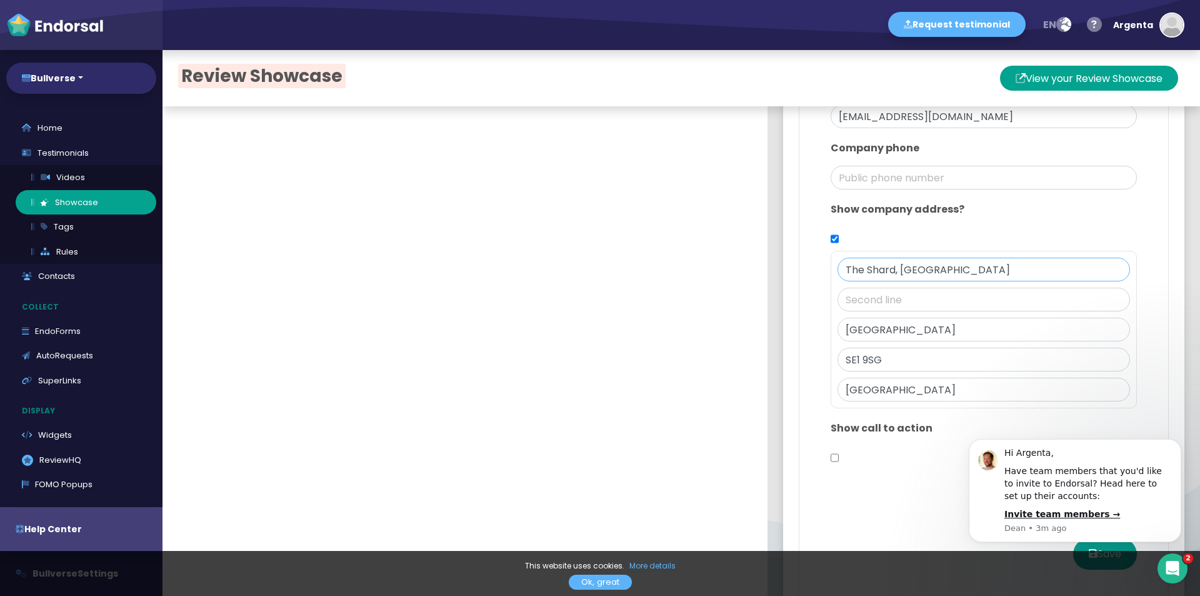
click at [1001, 275] on input "The Shard, [GEOGRAPHIC_DATA]" at bounding box center [984, 270] width 293 height 24
type input "The Shard, [STREET_ADDRESS]"
click at [871, 288] on input "text" at bounding box center [984, 300] width 293 height 24
click at [911, 326] on input "[GEOGRAPHIC_DATA]" at bounding box center [984, 330] width 293 height 24
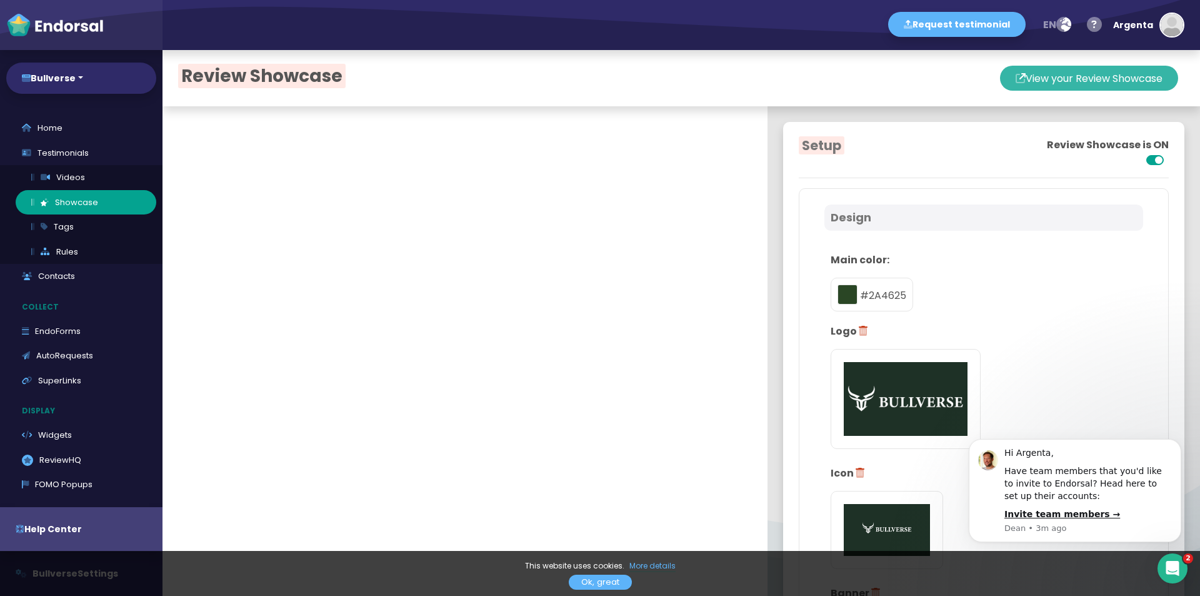
click at [1031, 77] on button "View your Review Showcase" at bounding box center [1089, 78] width 178 height 25
click at [71, 161] on link "Testimonials" at bounding box center [81, 153] width 150 height 25
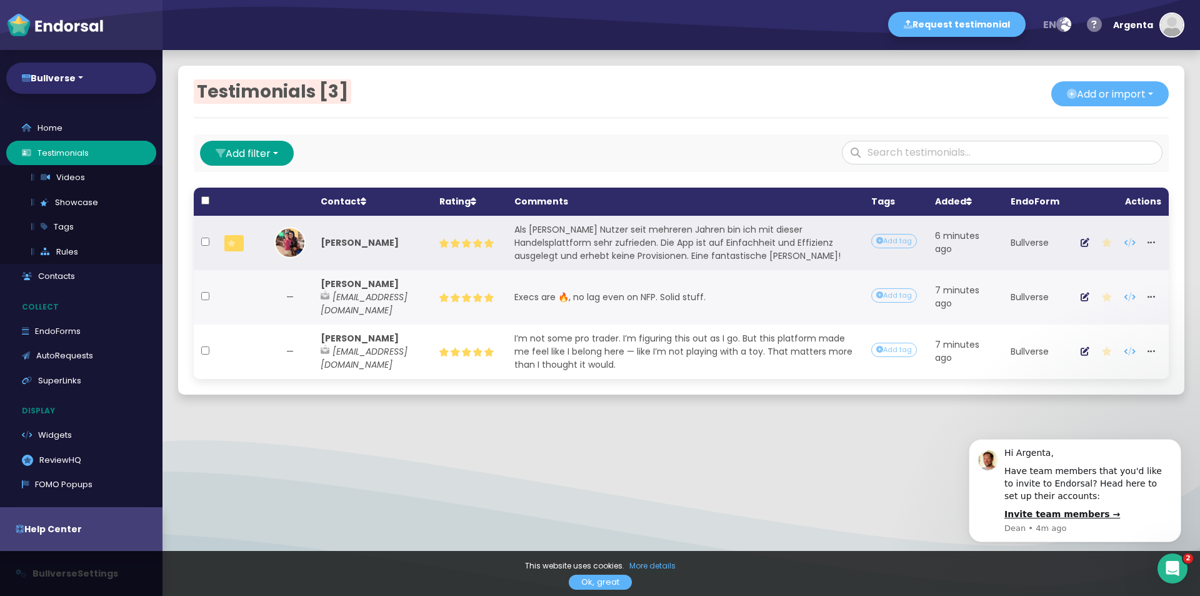
click at [232, 251] on span at bounding box center [233, 243] width 19 height 16
click at [1102, 244] on icon "button" at bounding box center [1107, 242] width 10 height 9
